Goal: Task Accomplishment & Management: Complete application form

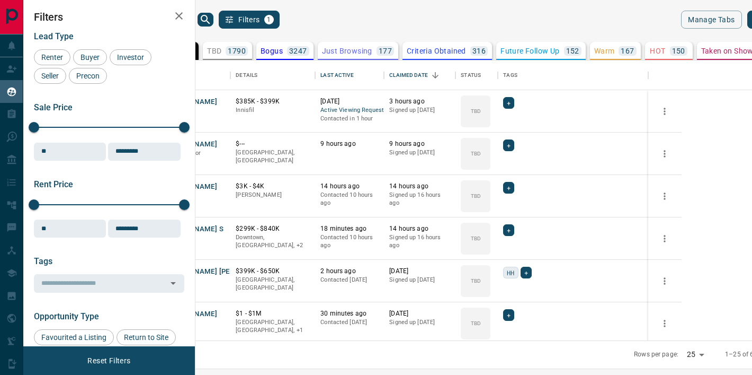
scroll to position [280, 552]
click at [217, 312] on button "[PERSON_NAME]" at bounding box center [190, 314] width 56 height 10
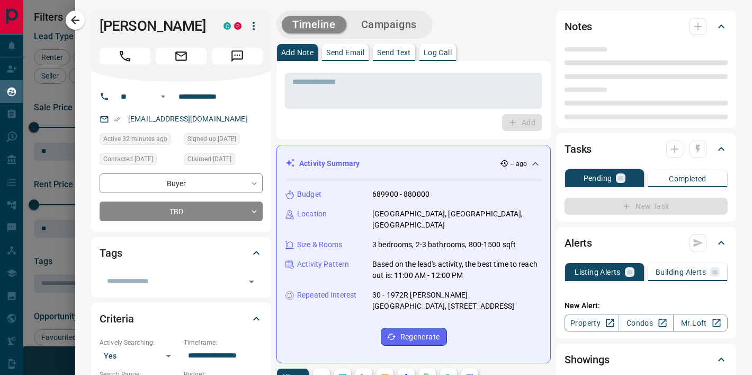
type input "**"
type input "**********"
type input "**"
type input "*"
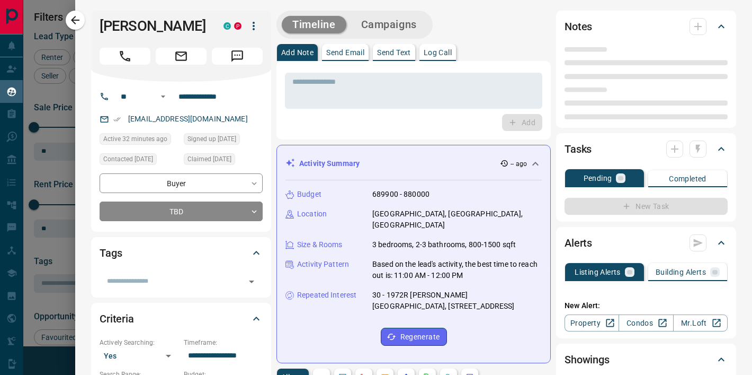
type input "**********"
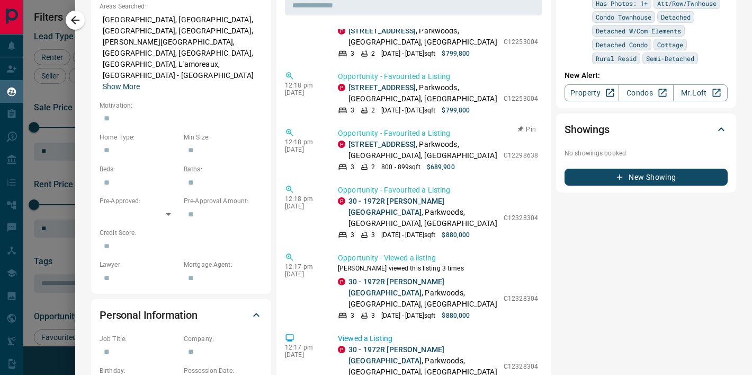
scroll to position [495, 0]
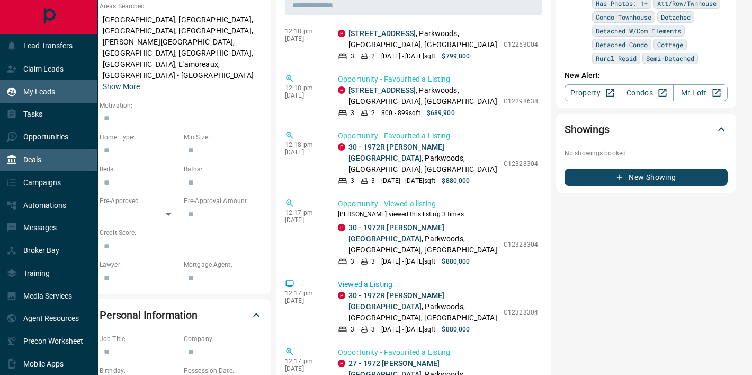
click at [28, 158] on p "Deals" at bounding box center [32, 159] width 18 height 8
click at [26, 158] on p "Deals" at bounding box center [32, 159] width 18 height 8
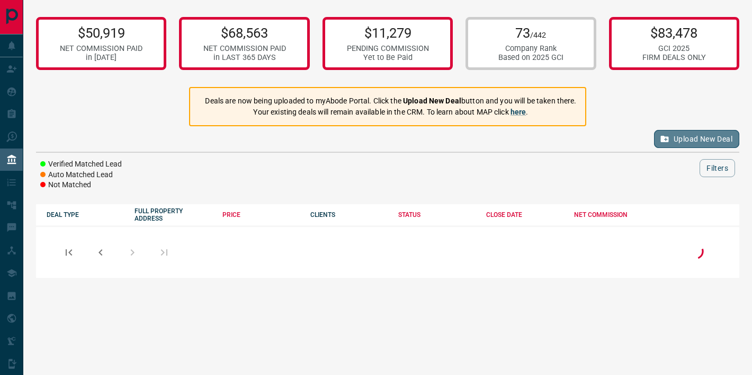
click at [666, 141] on icon "button" at bounding box center [665, 139] width 10 height 10
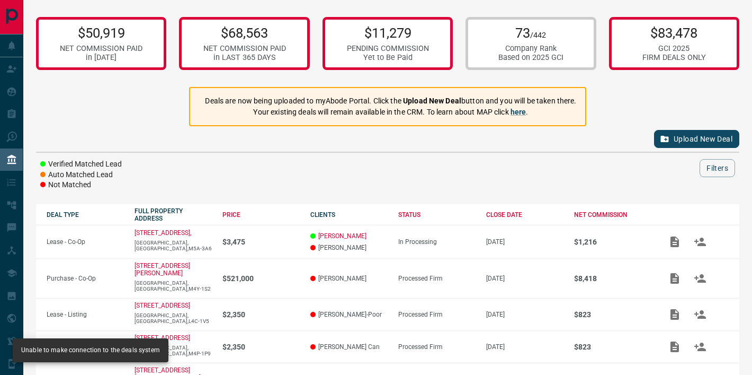
click at [667, 141] on icon "button" at bounding box center [665, 139] width 10 height 10
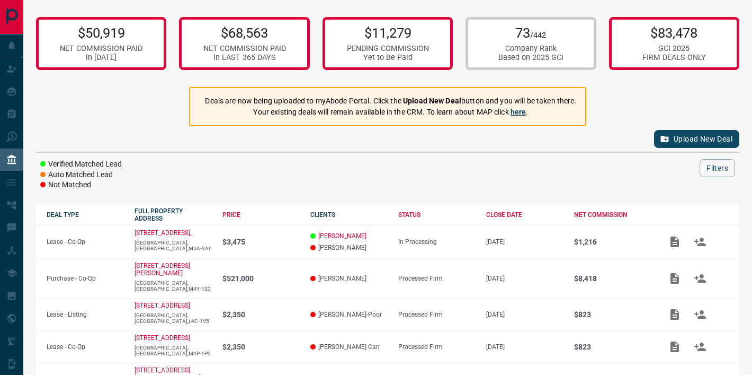
click at [522, 111] on link "here" at bounding box center [519, 112] width 16 height 8
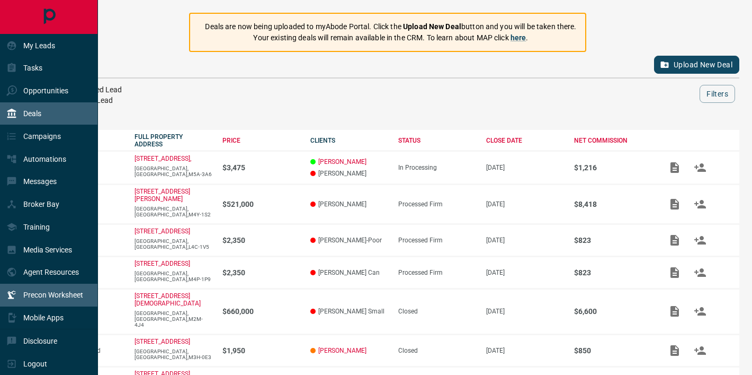
scroll to position [94, 0]
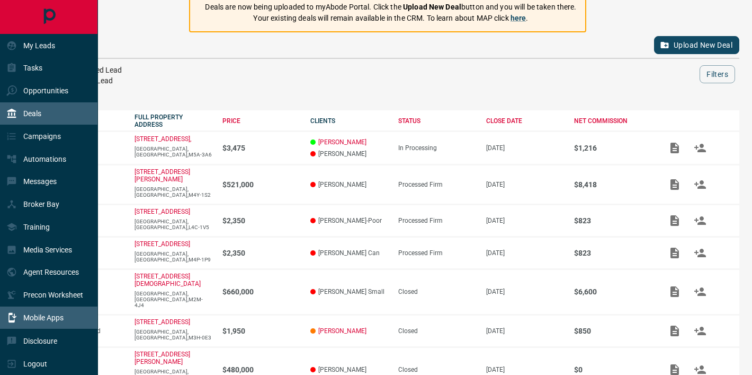
click at [45, 319] on p "Mobile Apps" at bounding box center [43, 317] width 40 height 8
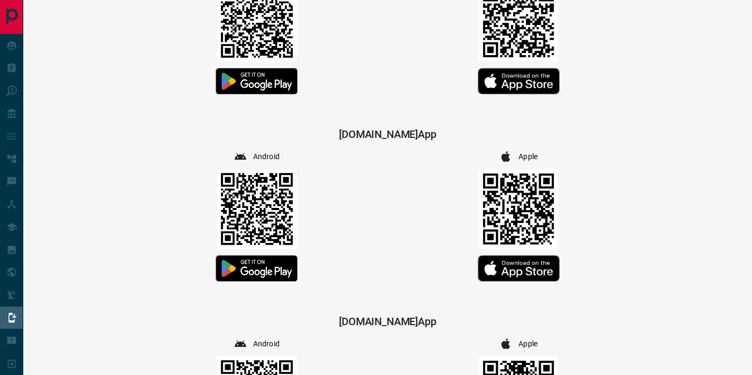
scroll to position [225, 0]
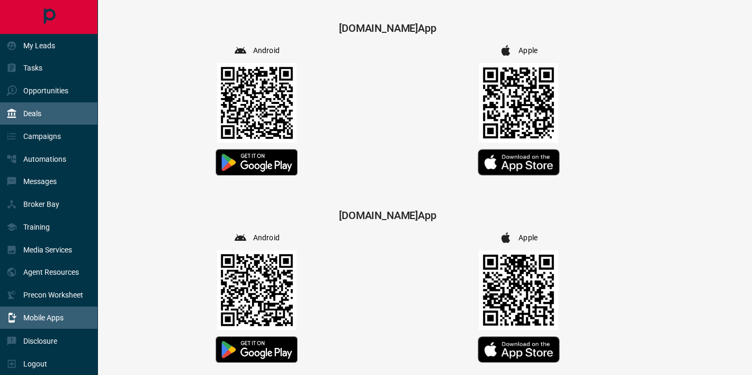
click at [47, 118] on div "Deals" at bounding box center [49, 113] width 98 height 23
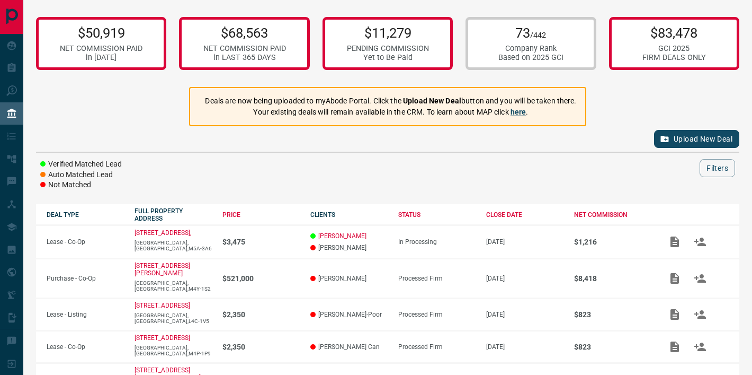
click at [661, 138] on icon "button" at bounding box center [665, 139] width 8 height 6
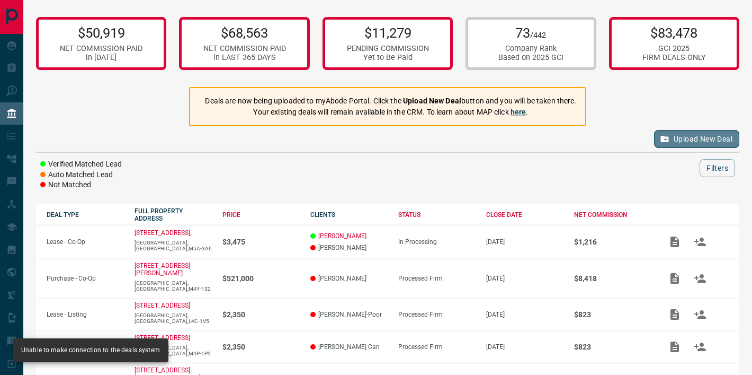
click at [695, 141] on button "Upload New Deal" at bounding box center [696, 139] width 85 height 18
click at [535, 41] on div "73 /442 Company Rank Based on 2025 GCI" at bounding box center [531, 43] width 65 height 37
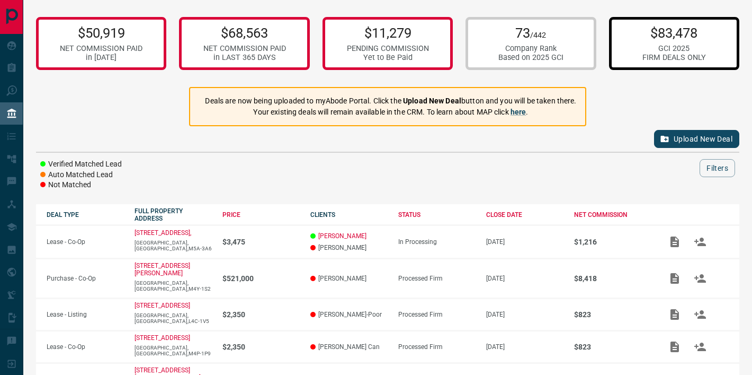
click at [648, 42] on div "$83,478 GCI 2025 FIRM DEALS ONLY" at bounding box center [675, 43] width 64 height 37
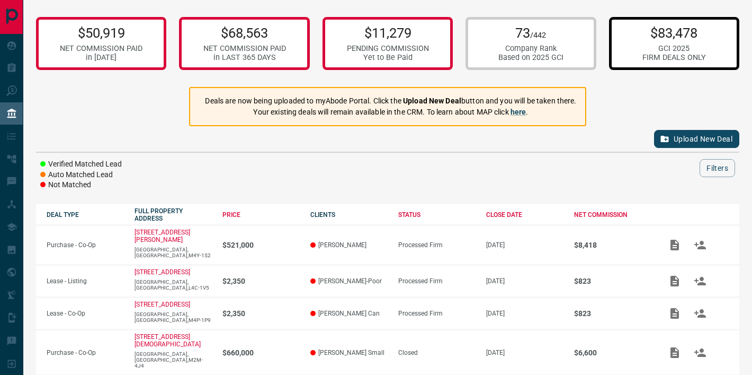
click at [514, 35] on p "73 /442" at bounding box center [531, 33] width 65 height 16
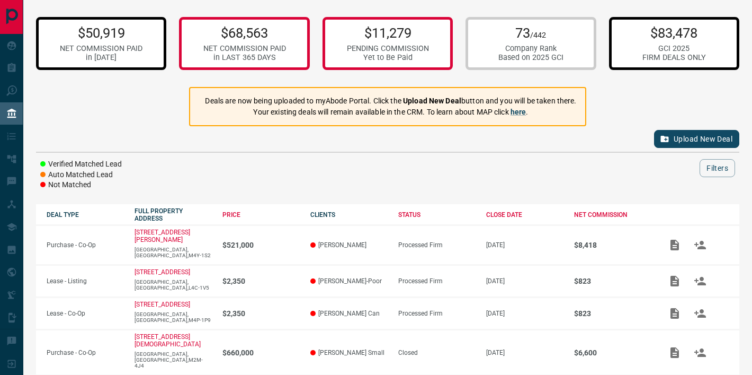
click at [75, 38] on p "$50,919" at bounding box center [101, 33] width 83 height 16
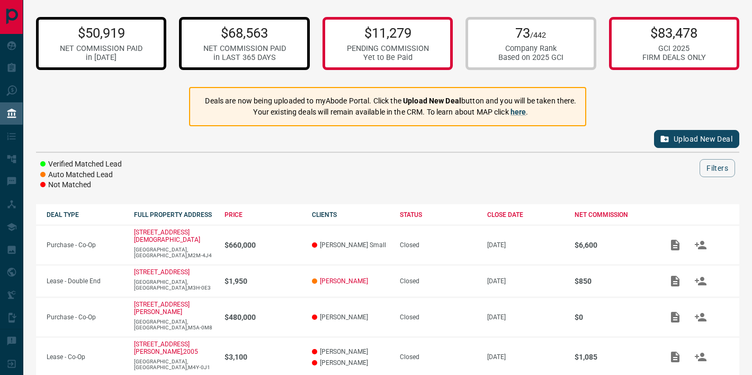
click at [239, 32] on p "$68,563" at bounding box center [244, 33] width 83 height 16
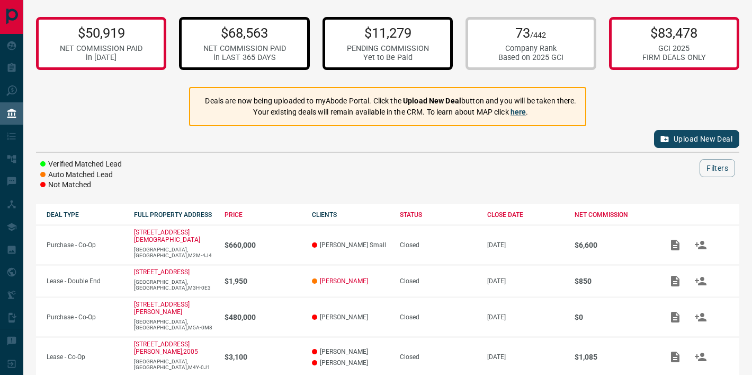
click at [388, 32] on p "$11,279" at bounding box center [388, 33] width 82 height 16
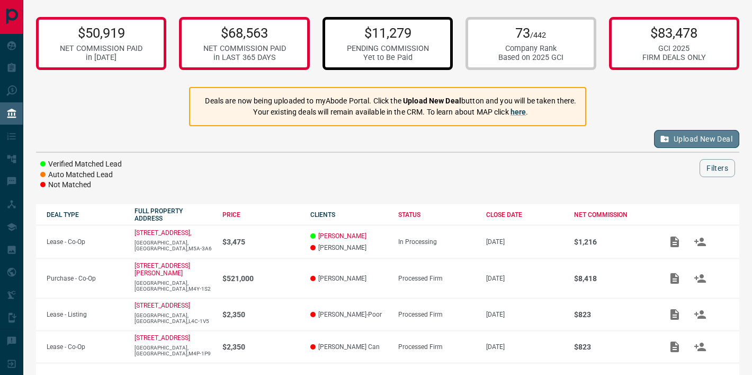
click at [693, 137] on button "Upload New Deal" at bounding box center [696, 139] width 85 height 18
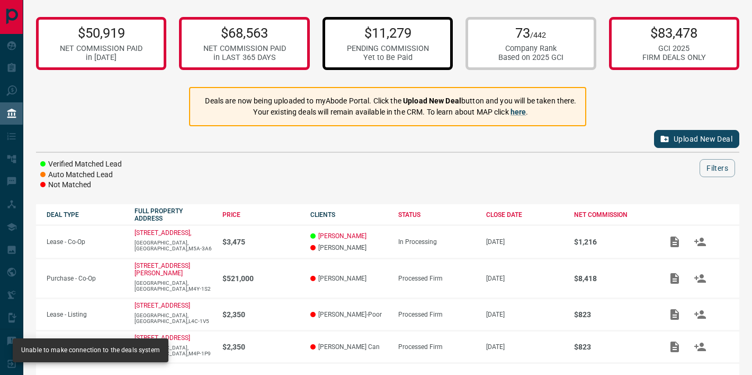
click at [49, 353] on div "Unable to make connection to the deals system" at bounding box center [90, 349] width 139 height 17
